Goal: Information Seeking & Learning: Learn about a topic

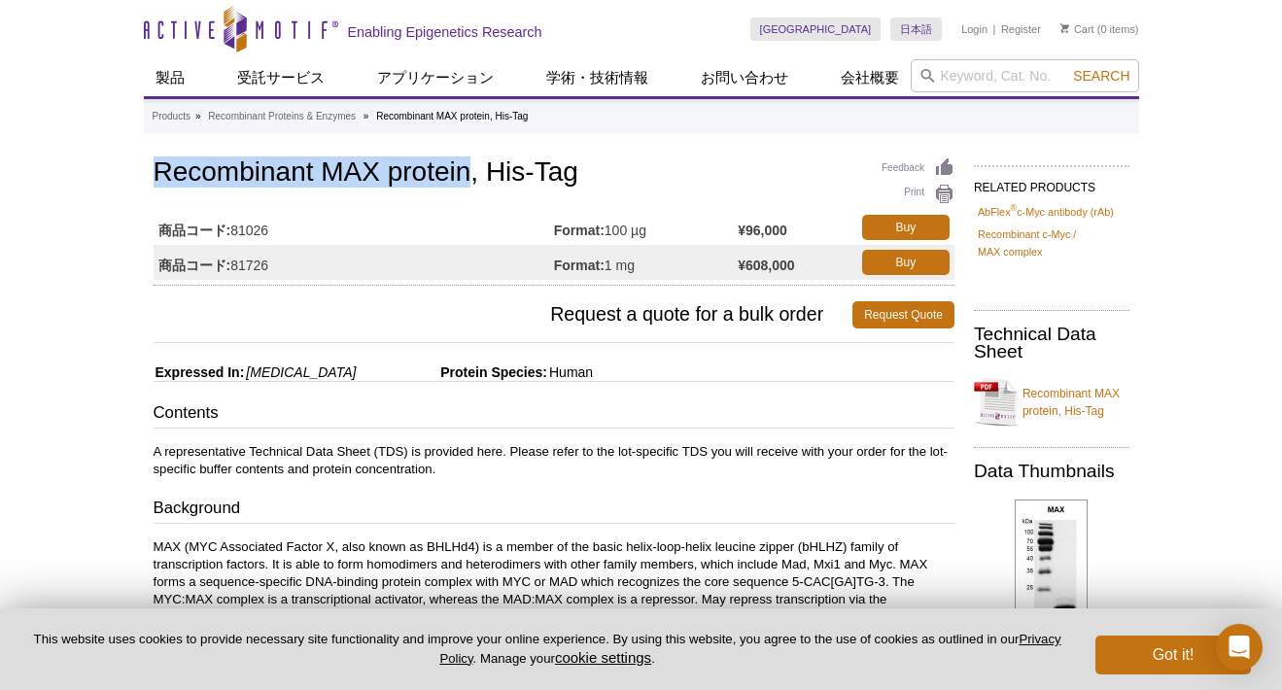
drag, startPoint x: 151, startPoint y: 175, endPoint x: 468, endPoint y: 168, distance: 317.8
copy h1 "Recombinant MAX protein"
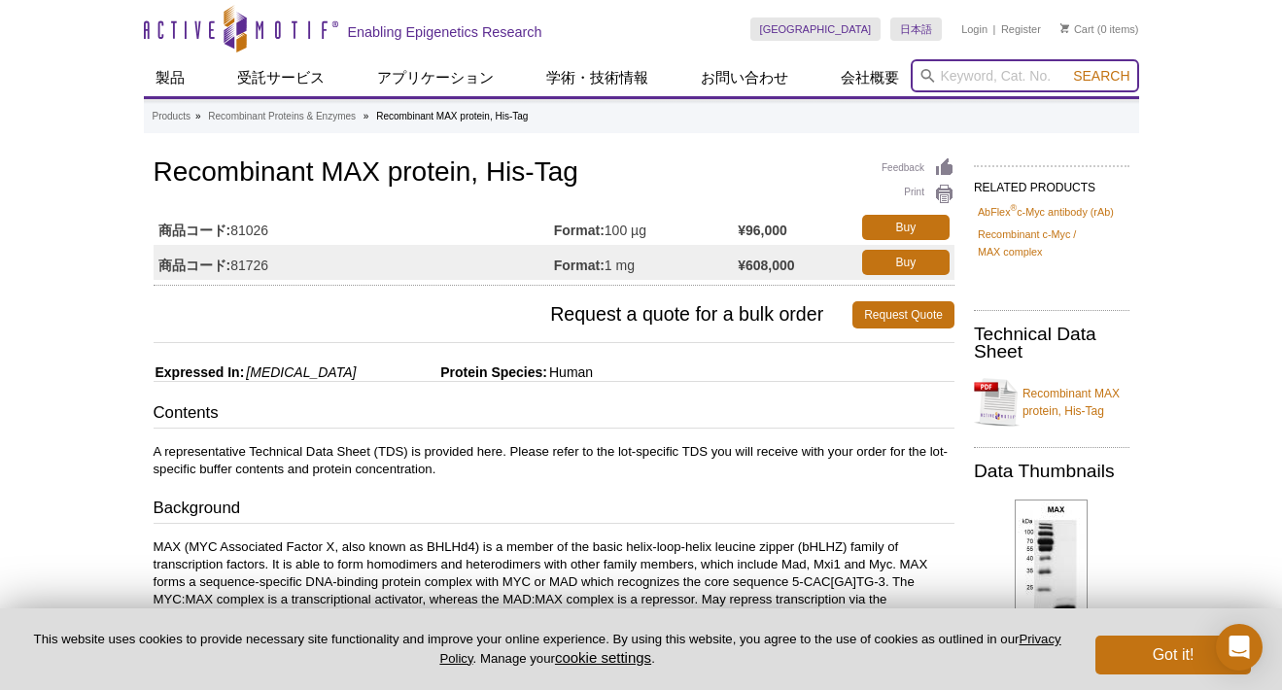
click at [1020, 70] on input "search" at bounding box center [1024, 75] width 228 height 33
paste input "Recombinant MAX protein"
type input "Recombinant MAX protein"
click at [1067, 67] on button "Search" at bounding box center [1101, 75] width 68 height 17
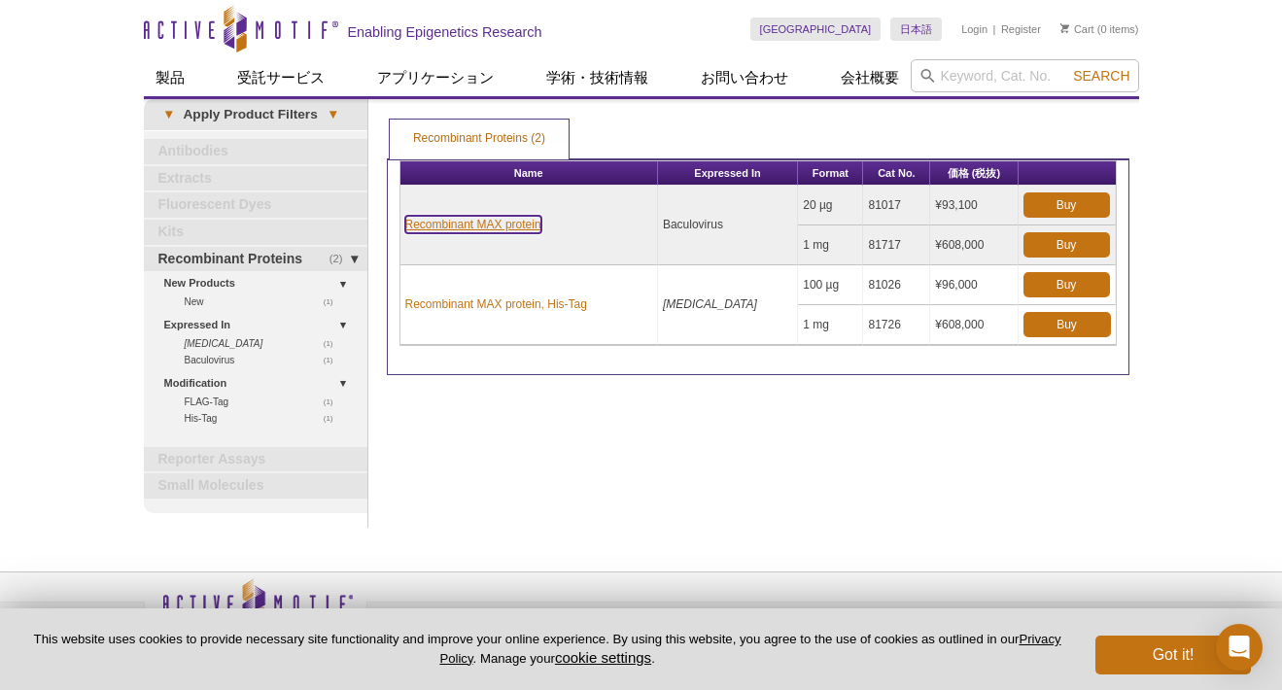
click at [463, 227] on link "Recombinant MAX protein" at bounding box center [473, 224] width 136 height 17
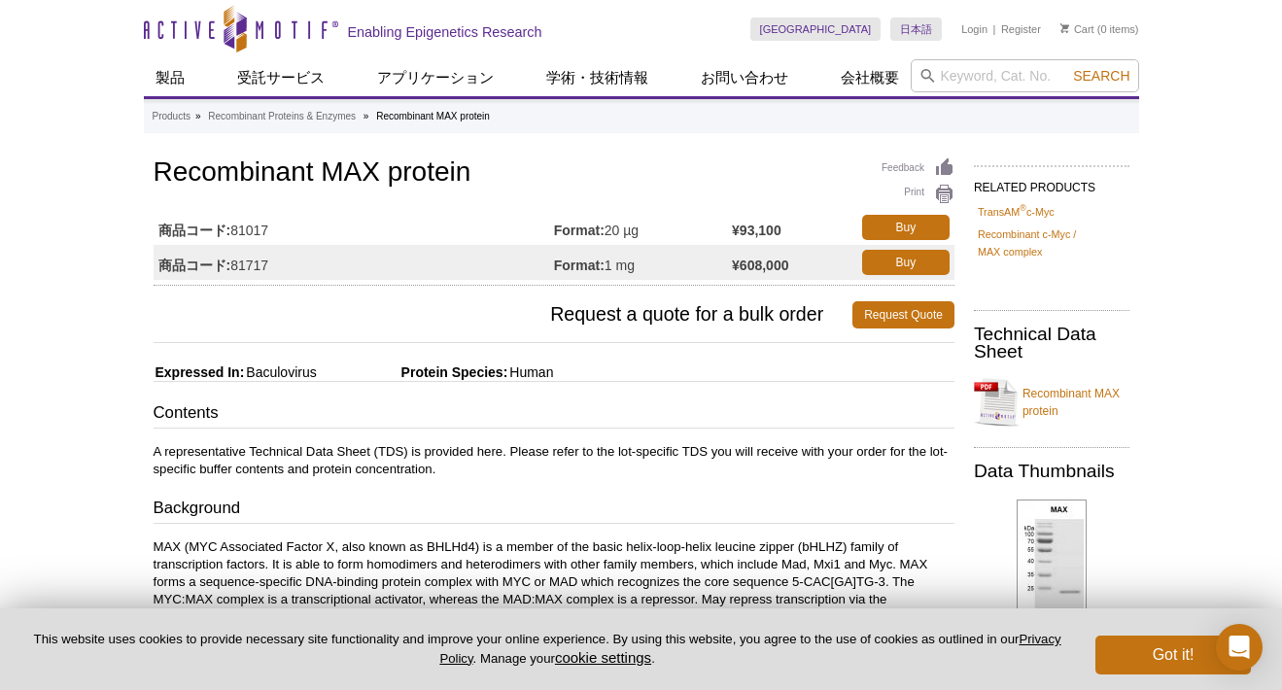
drag, startPoint x: 611, startPoint y: 231, endPoint x: 796, endPoint y: 227, distance: 184.7
click at [796, 227] on tr "商品コード: 81017 Format: 20 µg ¥93,100 Buy" at bounding box center [554, 227] width 801 height 35
drag, startPoint x: 809, startPoint y: 228, endPoint x: 608, endPoint y: 233, distance: 201.2
click at [608, 233] on tr "商品コード: 81017 Format: 20 µg ¥93,100 Buy" at bounding box center [554, 227] width 801 height 35
copy tr "20 µg ¥93,100"
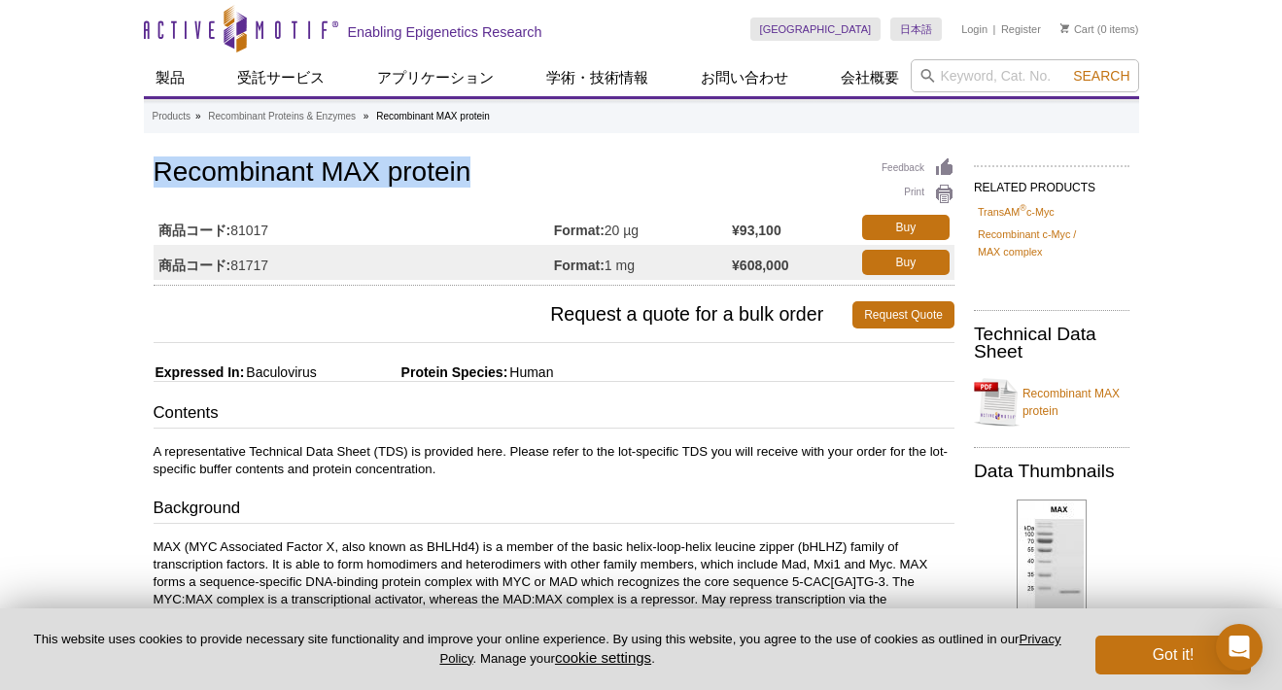
drag, startPoint x: 159, startPoint y: 176, endPoint x: 468, endPoint y: 161, distance: 309.3
click at [468, 161] on h1 "Recombinant MAX protein" at bounding box center [554, 173] width 801 height 33
copy h1 "Recombinant MAX protein"
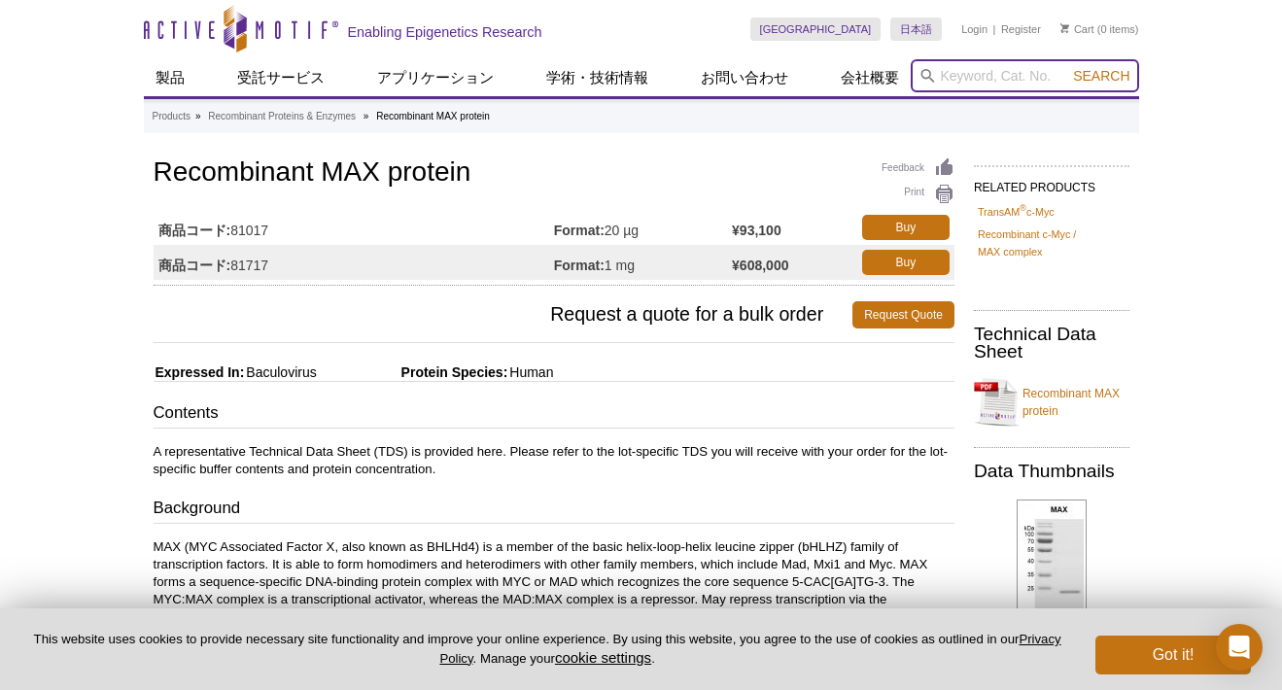
click at [992, 67] on input "search" at bounding box center [1024, 75] width 228 height 33
paste input "31117"
type input "31117"
click at [1067, 67] on button "Search" at bounding box center [1101, 75] width 68 height 17
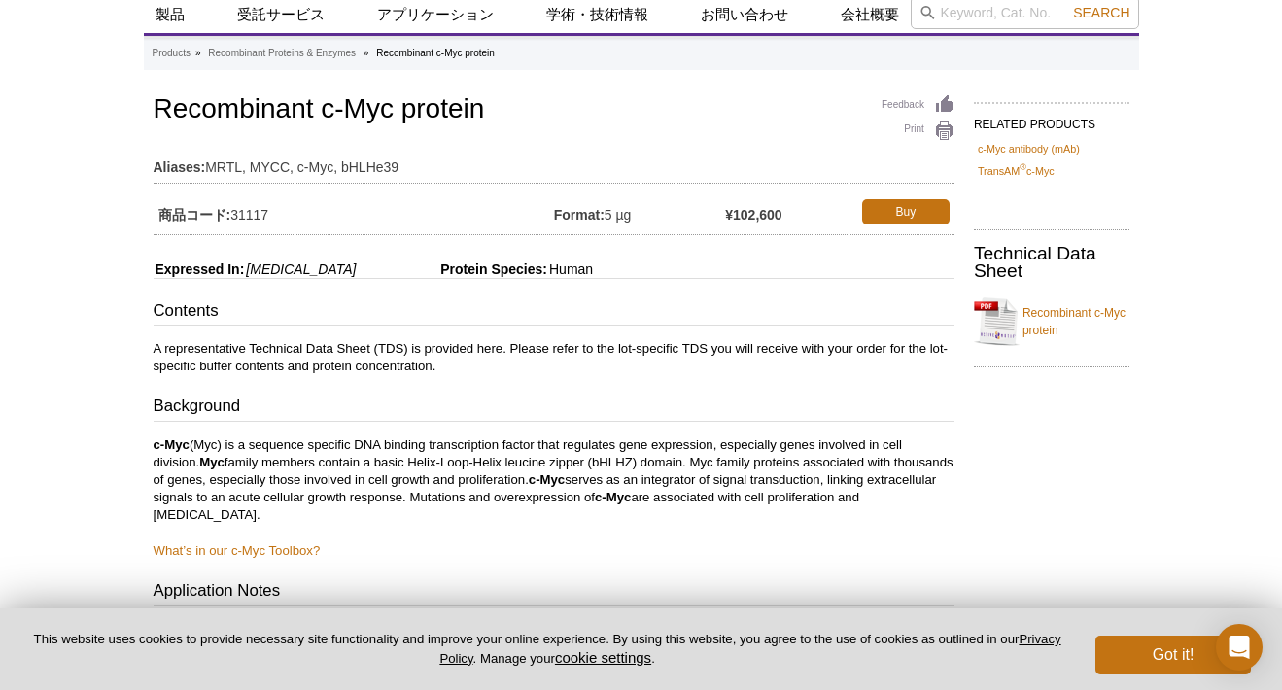
scroll to position [618, 0]
